Goal: Task Accomplishment & Management: Manage account settings

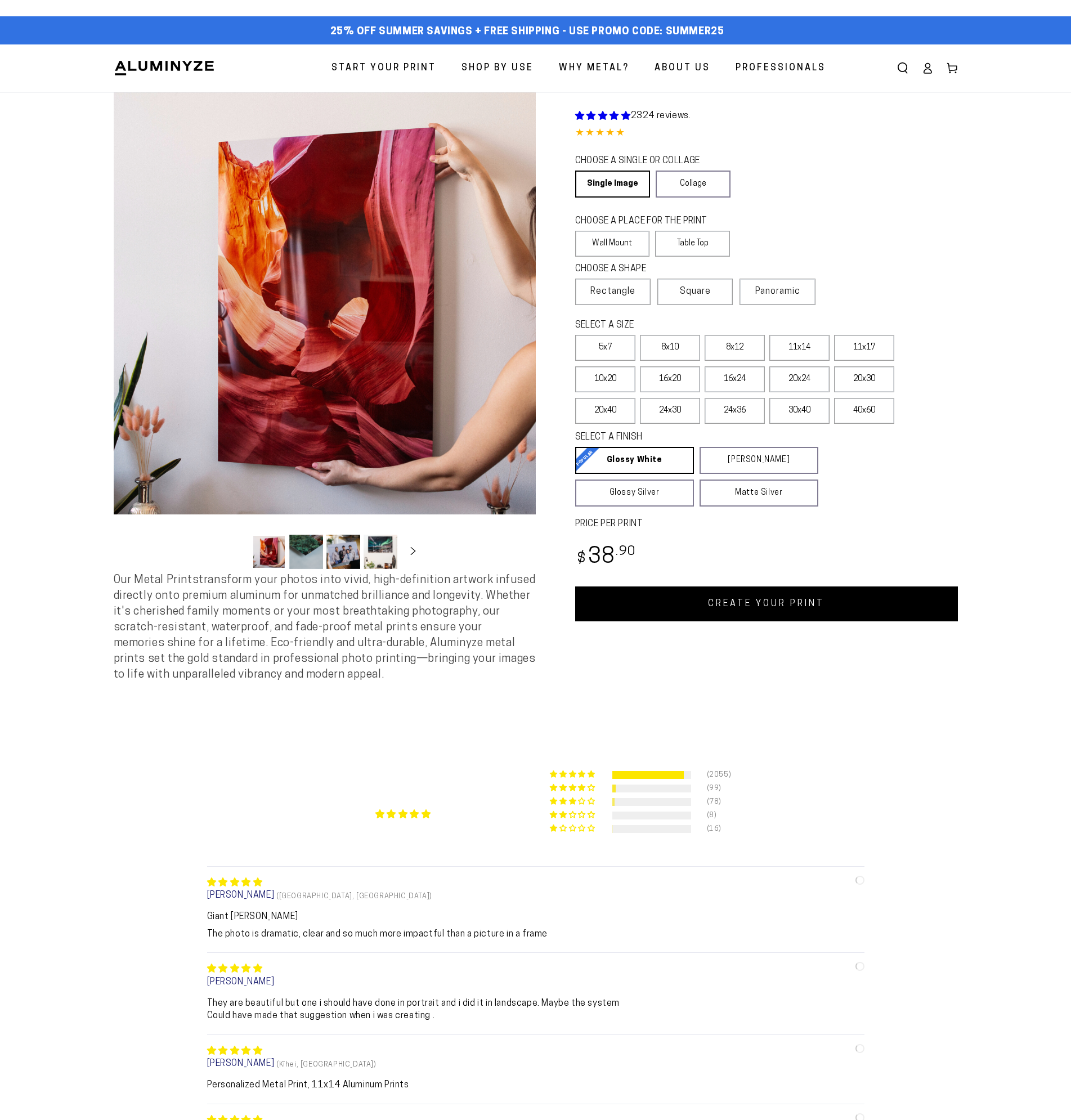
select select "**********"
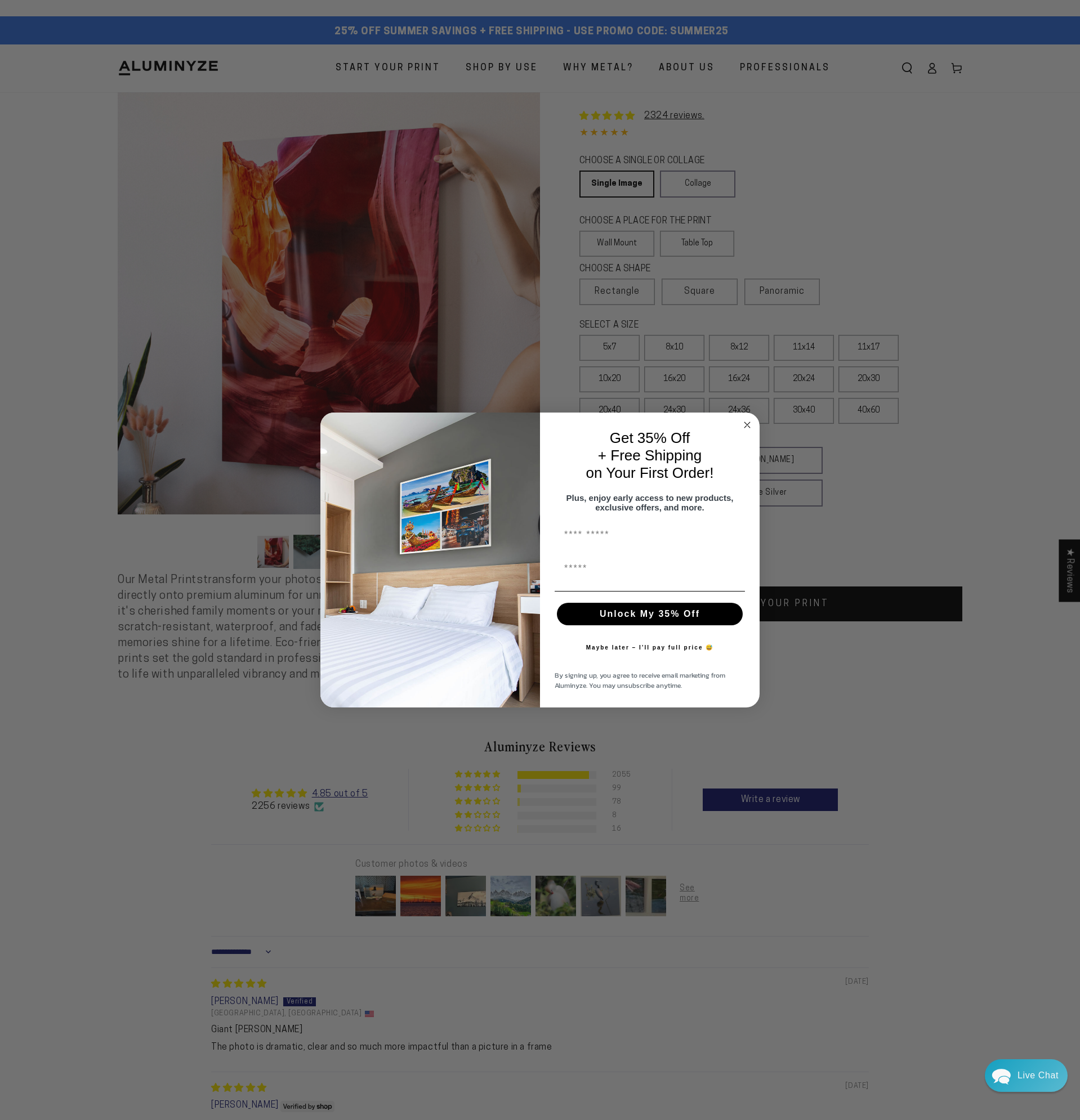
click at [748, 422] on icon "Close dialog" at bounding box center [747, 425] width 6 height 6
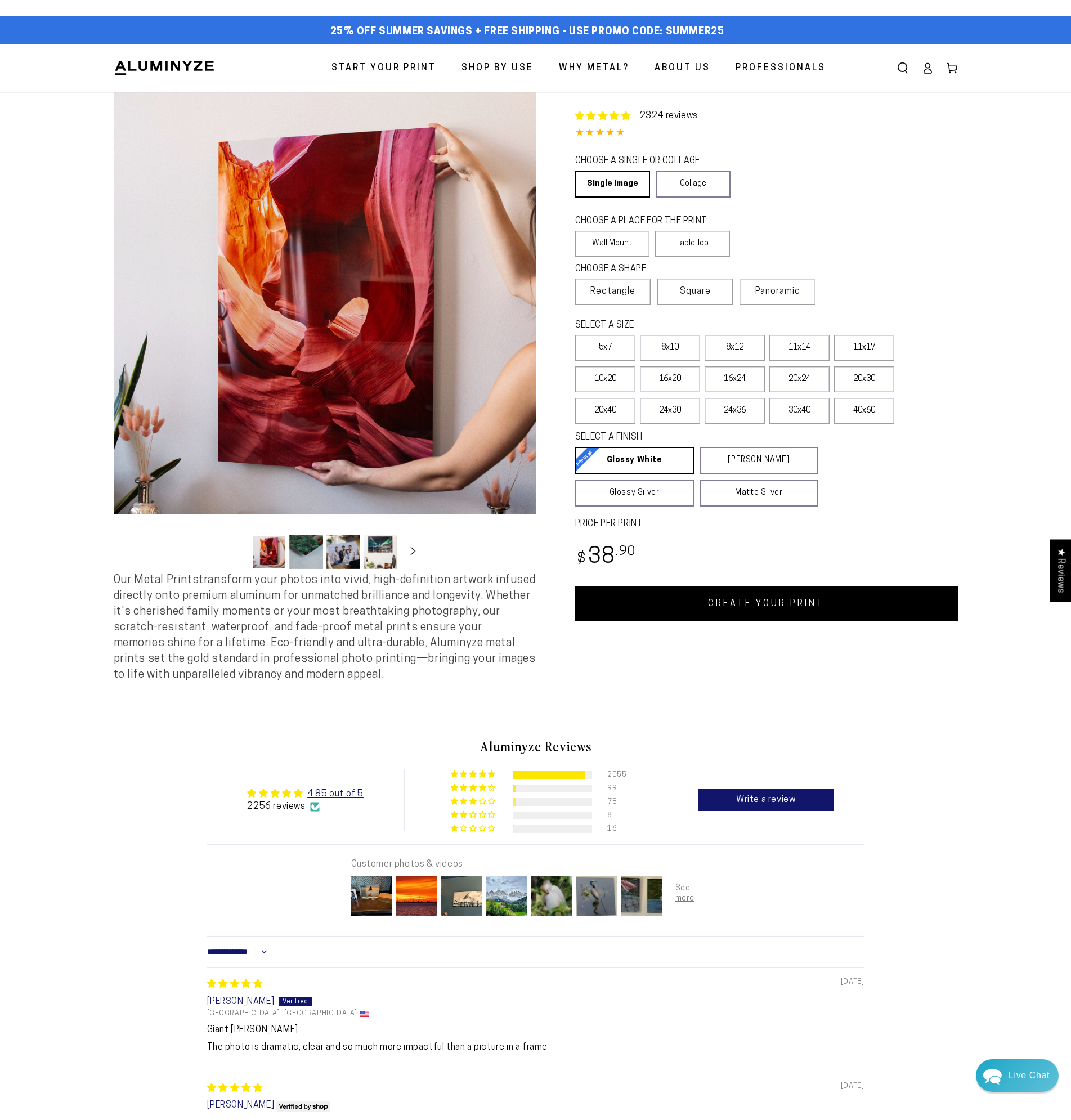
click at [925, 69] on icon at bounding box center [928, 68] width 11 height 11
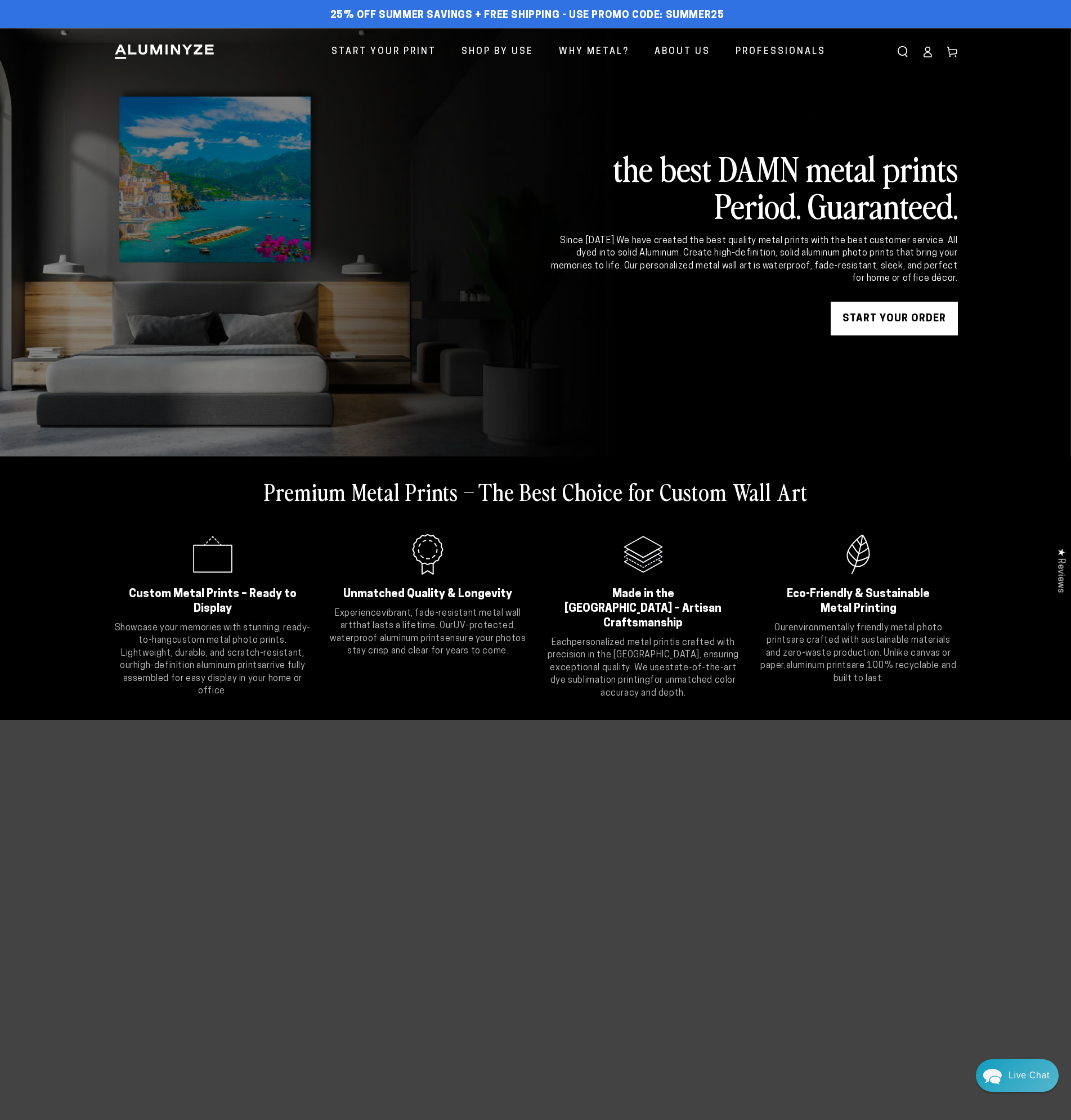
click at [925, 53] on icon at bounding box center [928, 52] width 11 height 11
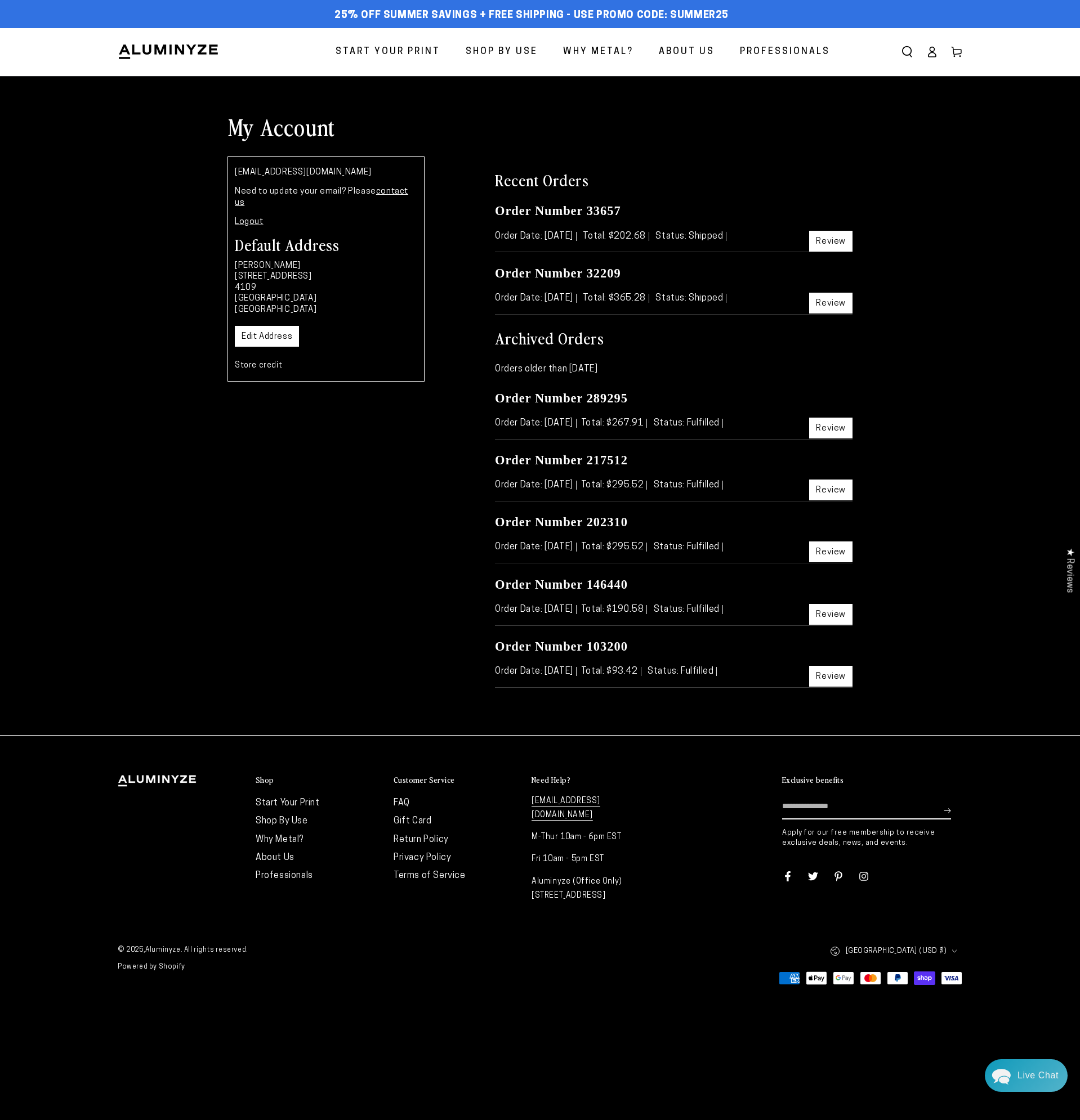
click at [837, 242] on link "Review" at bounding box center [831, 242] width 43 height 21
click at [836, 421] on link "Review" at bounding box center [831, 428] width 43 height 21
click at [228, 528] on div "[EMAIL_ADDRESS][DOMAIN_NAME] Need to update your email? Please contact us Logou…" at bounding box center [326, 428] width 214 height 543
